Goal: Task Accomplishment & Management: Manage account settings

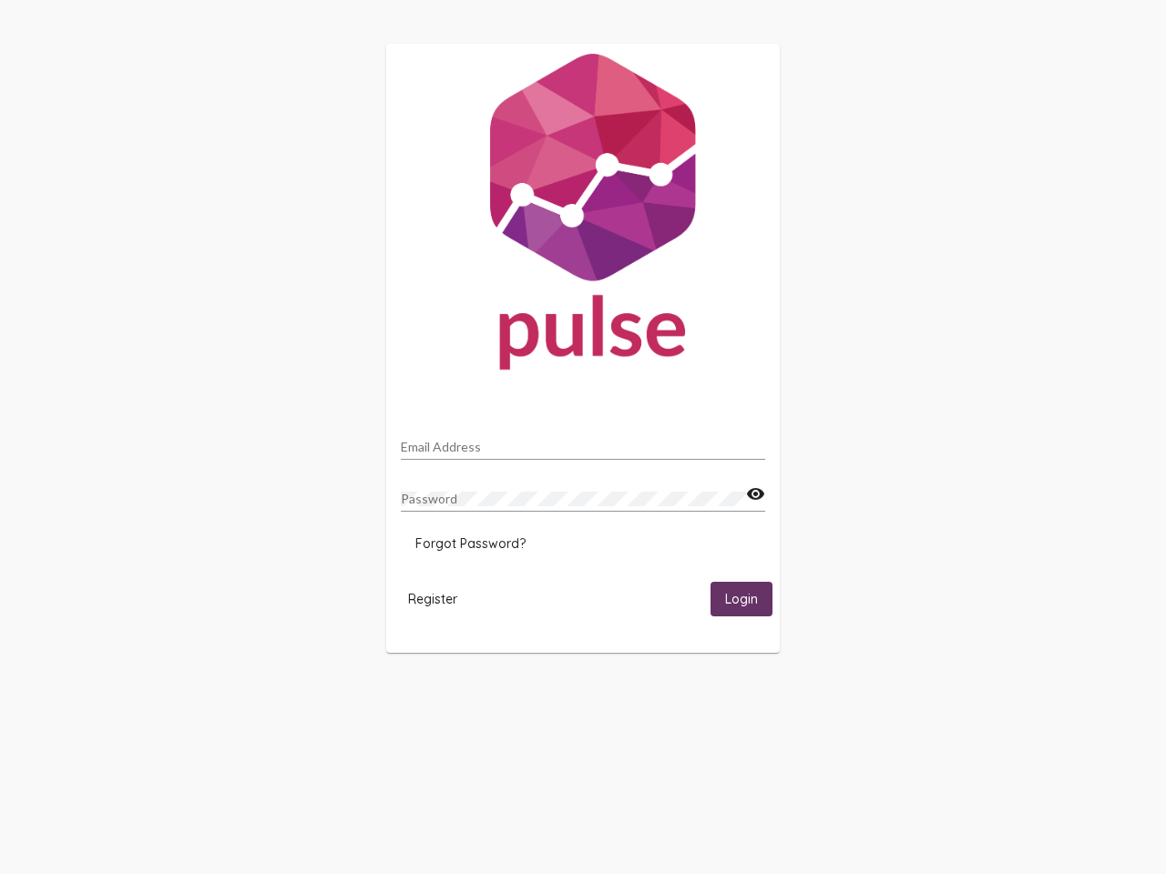
click at [583, 442] on input "Email Address" at bounding box center [583, 447] width 364 height 15
click at [755, 495] on mat-icon "visibility" at bounding box center [755, 495] width 19 height 22
click at [470, 544] on span "Forgot Password?" at bounding box center [470, 544] width 110 height 16
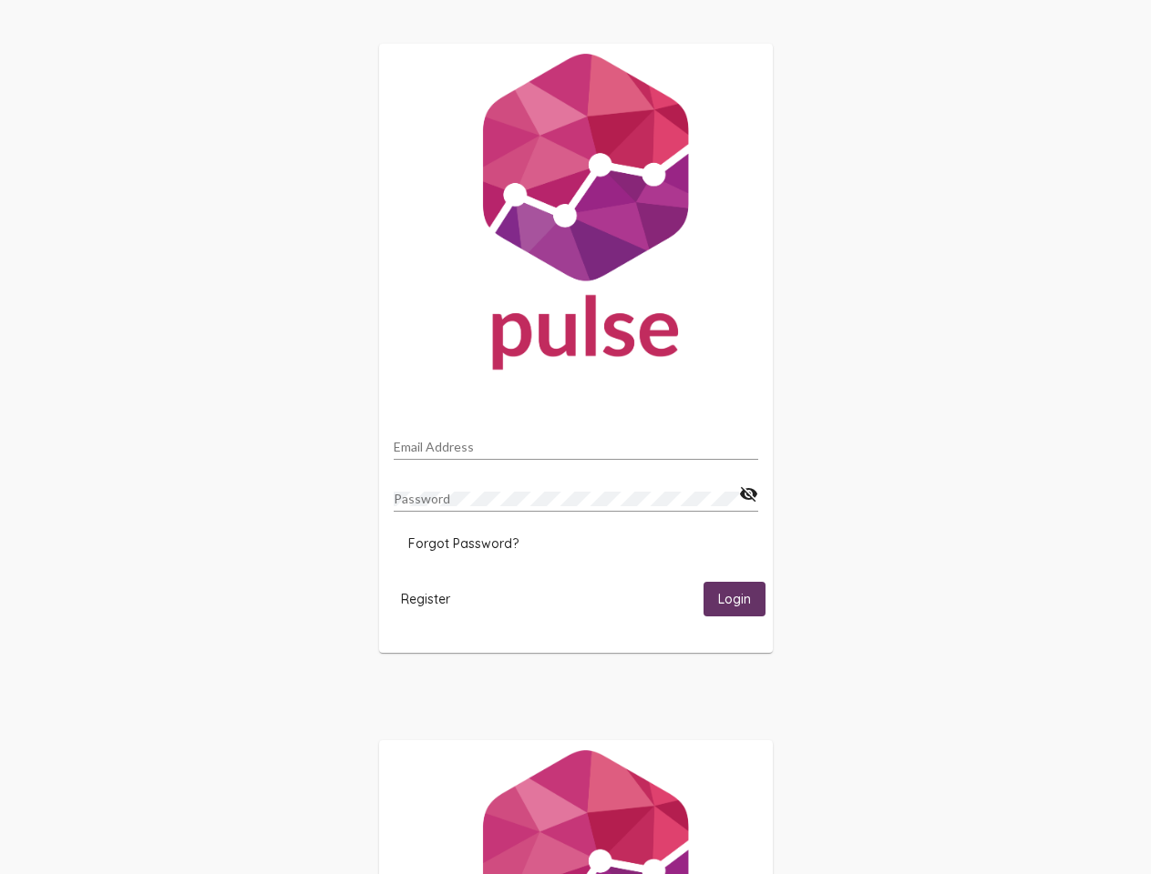
click at [433, 598] on span "Register" at bounding box center [425, 599] width 49 height 16
click at [741, 598] on span "Login" at bounding box center [734, 600] width 33 height 16
